Goal: Find specific page/section: Find specific page/section

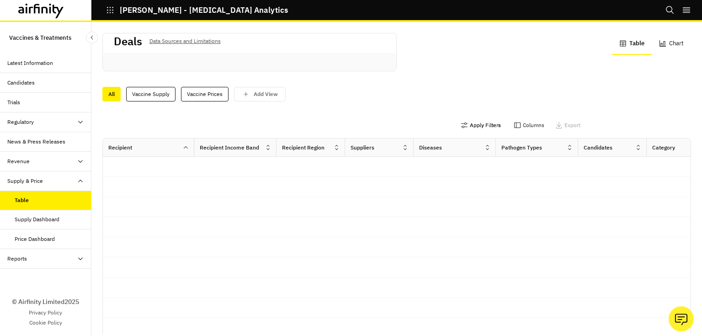
click at [471, 127] on button "Apply Filters" at bounding box center [481, 125] width 40 height 15
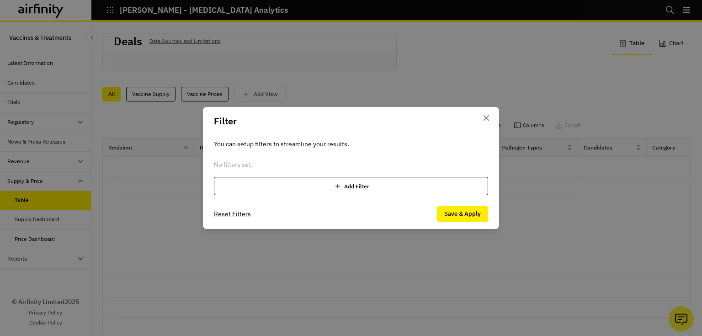
click at [354, 190] on div "Add Filter" at bounding box center [351, 186] width 274 height 18
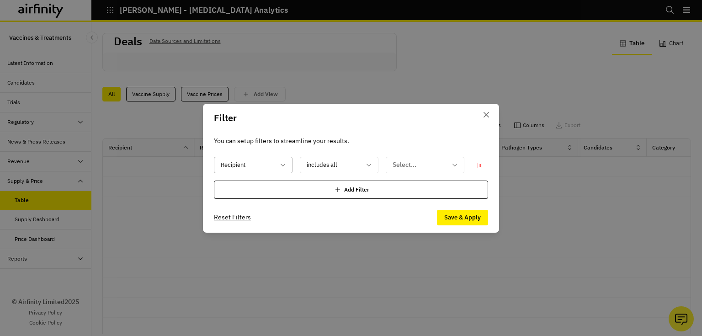
click at [269, 165] on div at bounding box center [248, 164] width 54 height 11
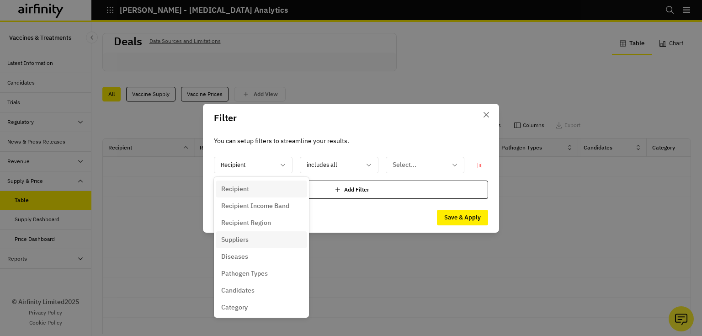
click at [270, 235] on div "Suppliers" at bounding box center [261, 240] width 80 height 10
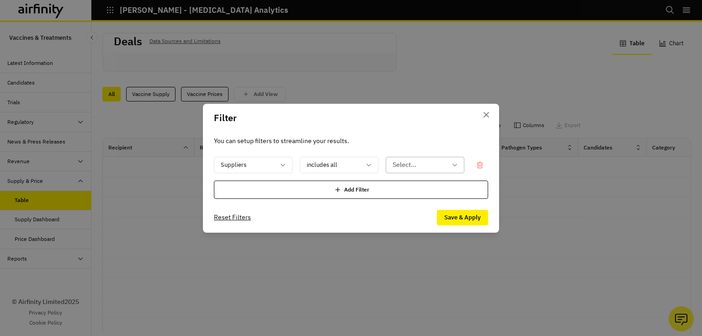
click at [410, 168] on div at bounding box center [419, 164] width 54 height 11
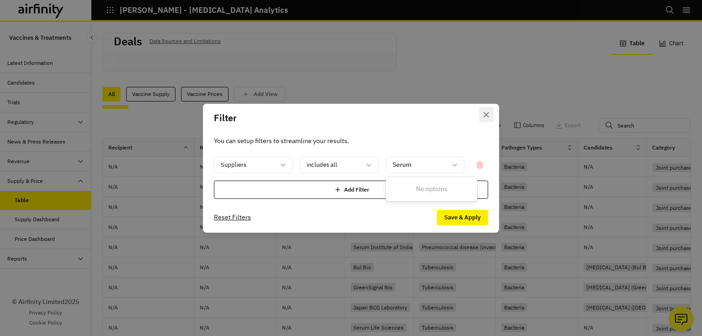
type input "Serum"
click at [484, 115] on icon "Close" at bounding box center [485, 114] width 5 height 5
